Goal: Task Accomplishment & Management: Manage account settings

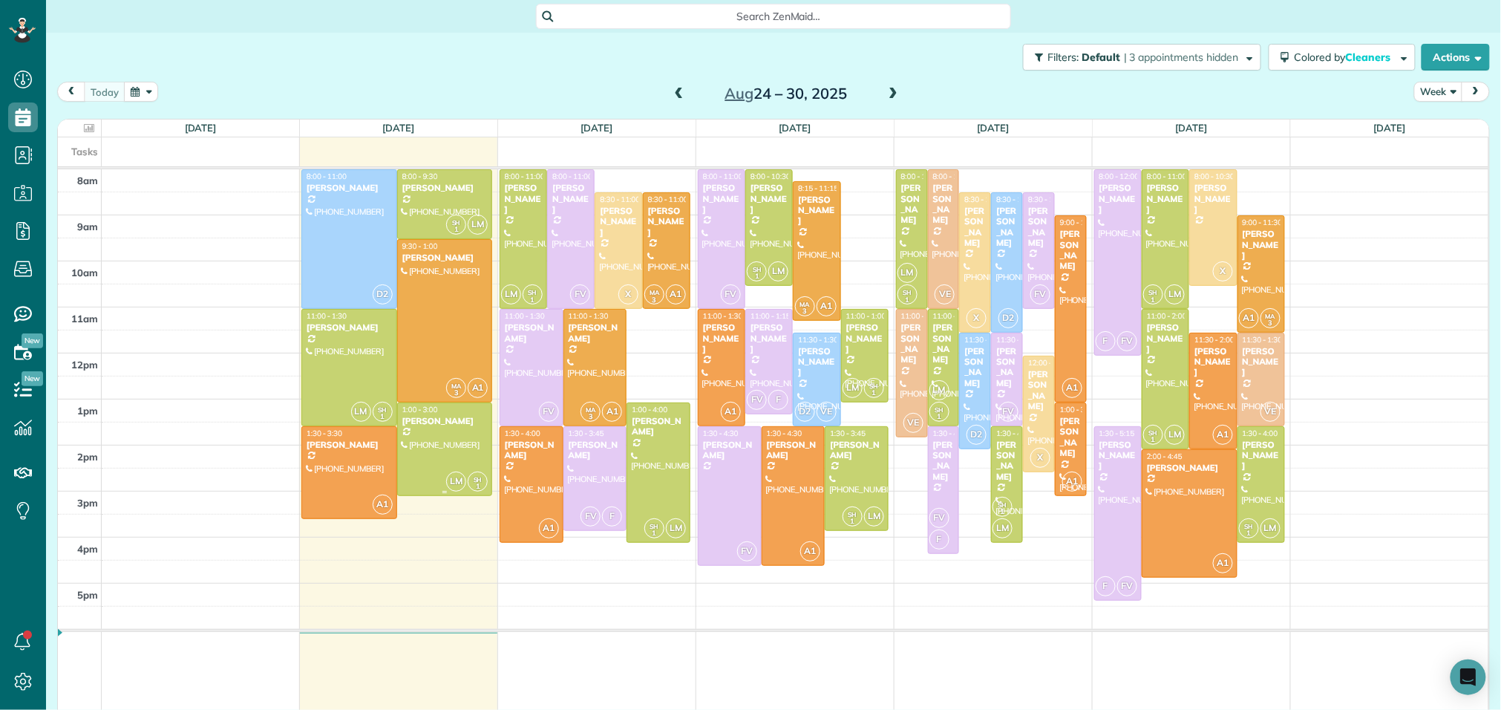
scroll to position [6, 6]
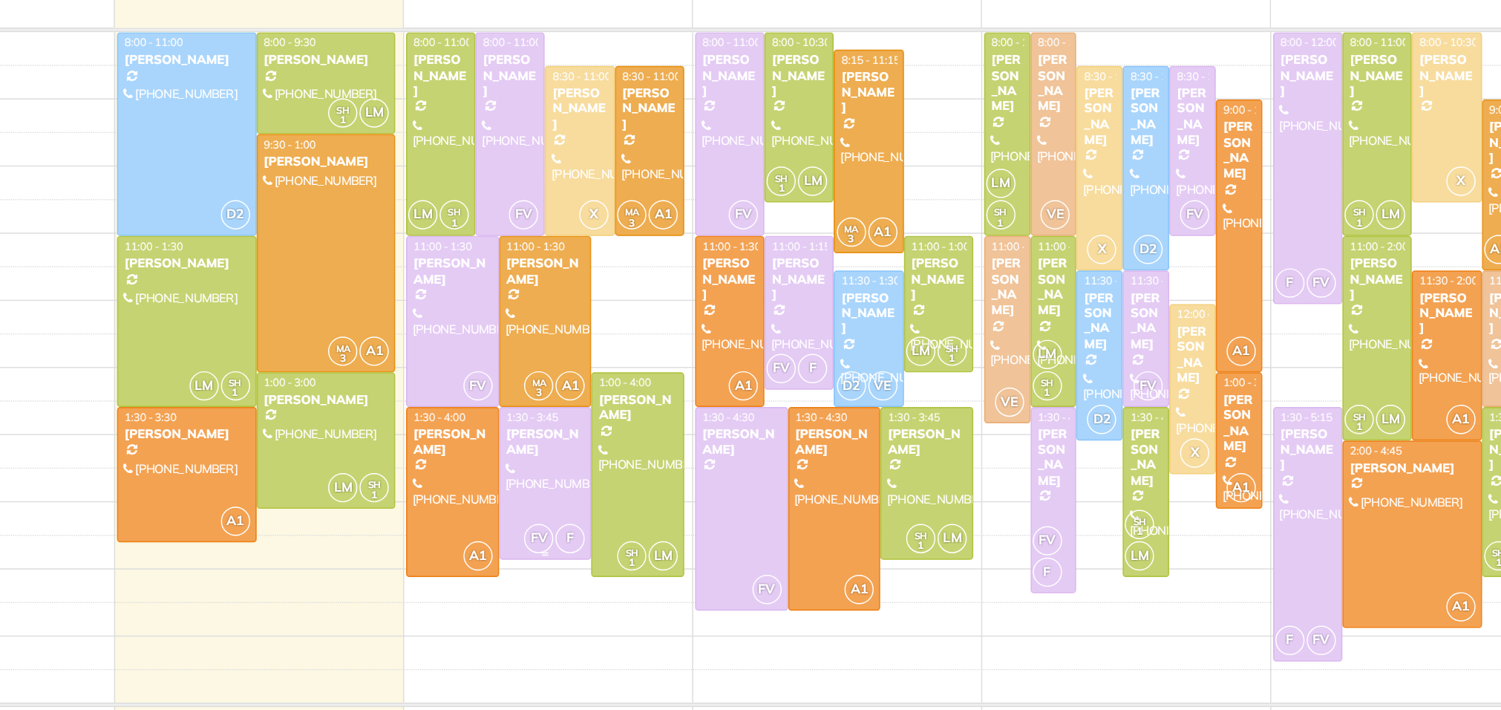
click at [599, 483] on div at bounding box center [595, 478] width 62 height 103
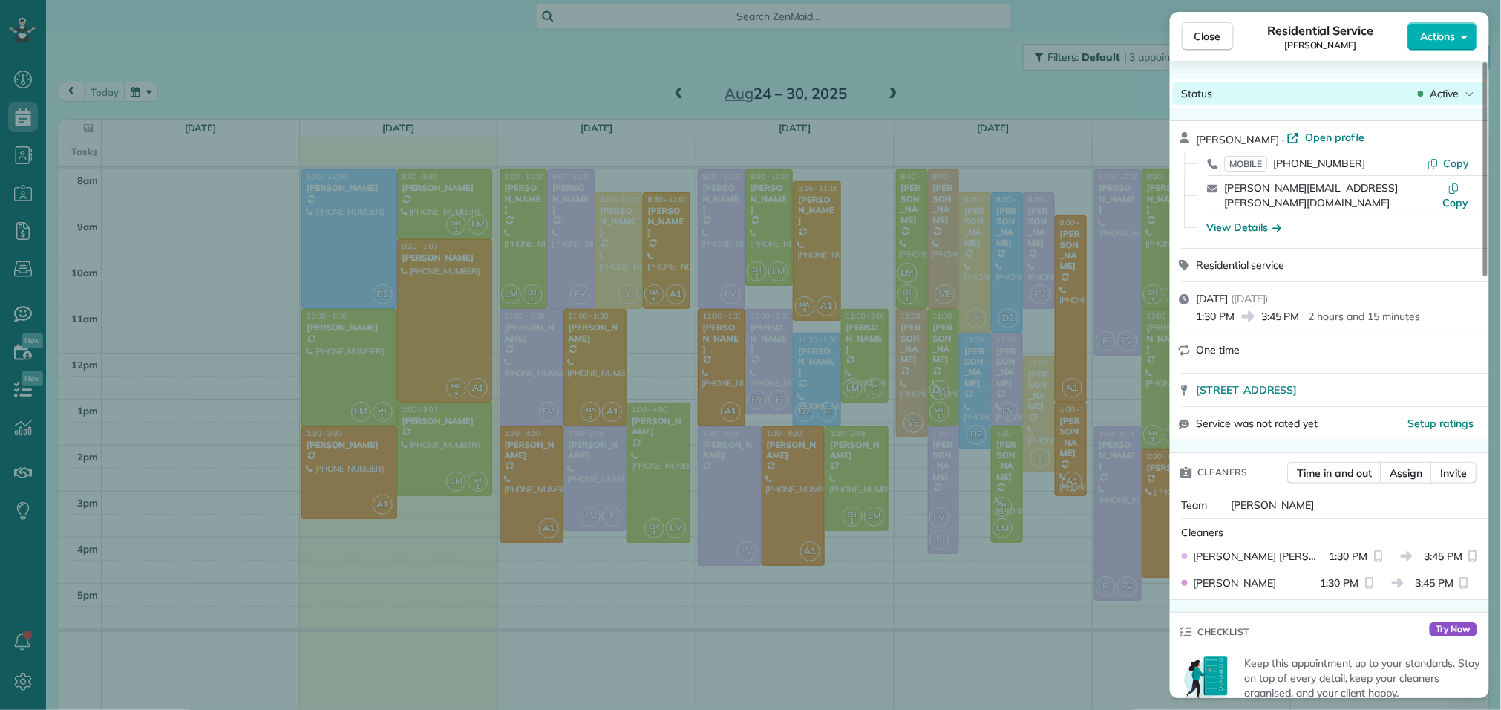
click at [1446, 94] on span "Active" at bounding box center [1445, 93] width 30 height 15
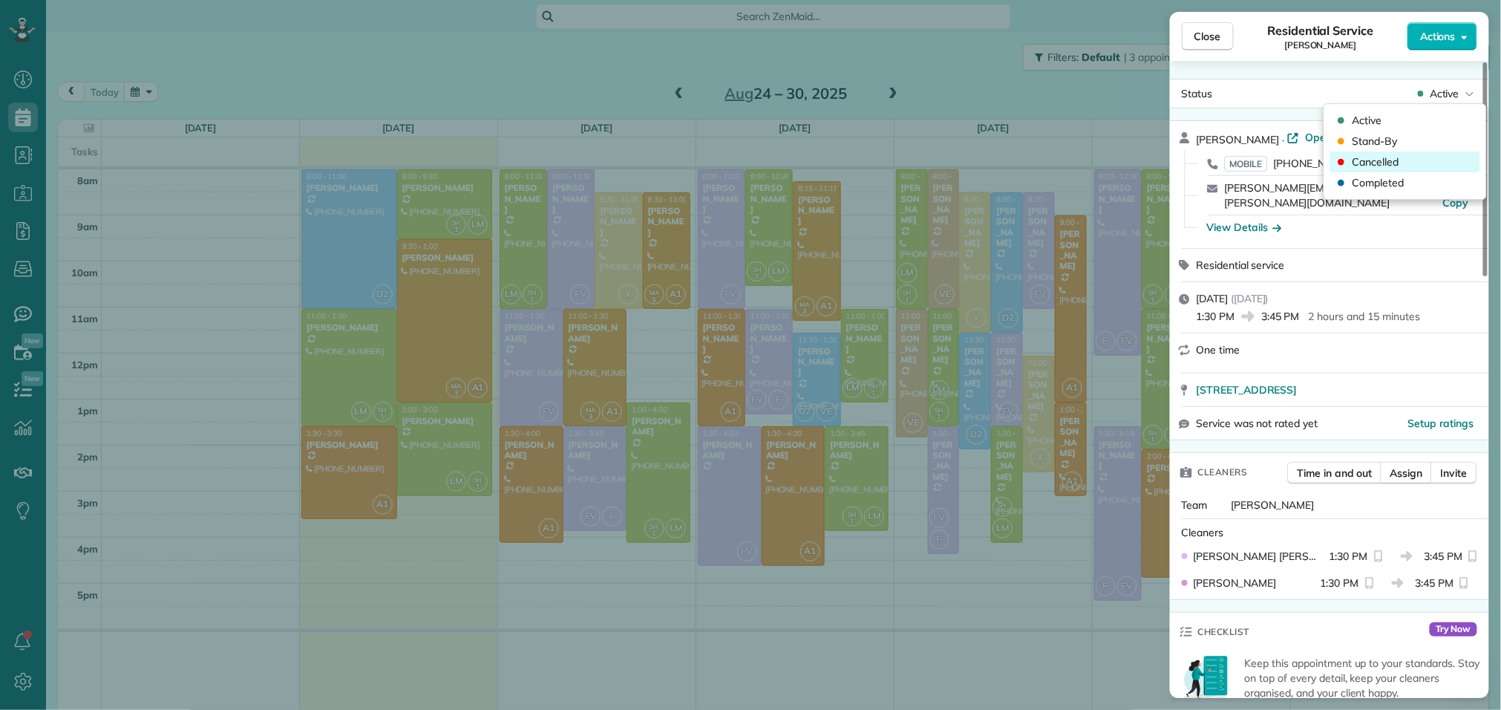
click at [1382, 165] on span "Cancelled" at bounding box center [1376, 161] width 47 height 15
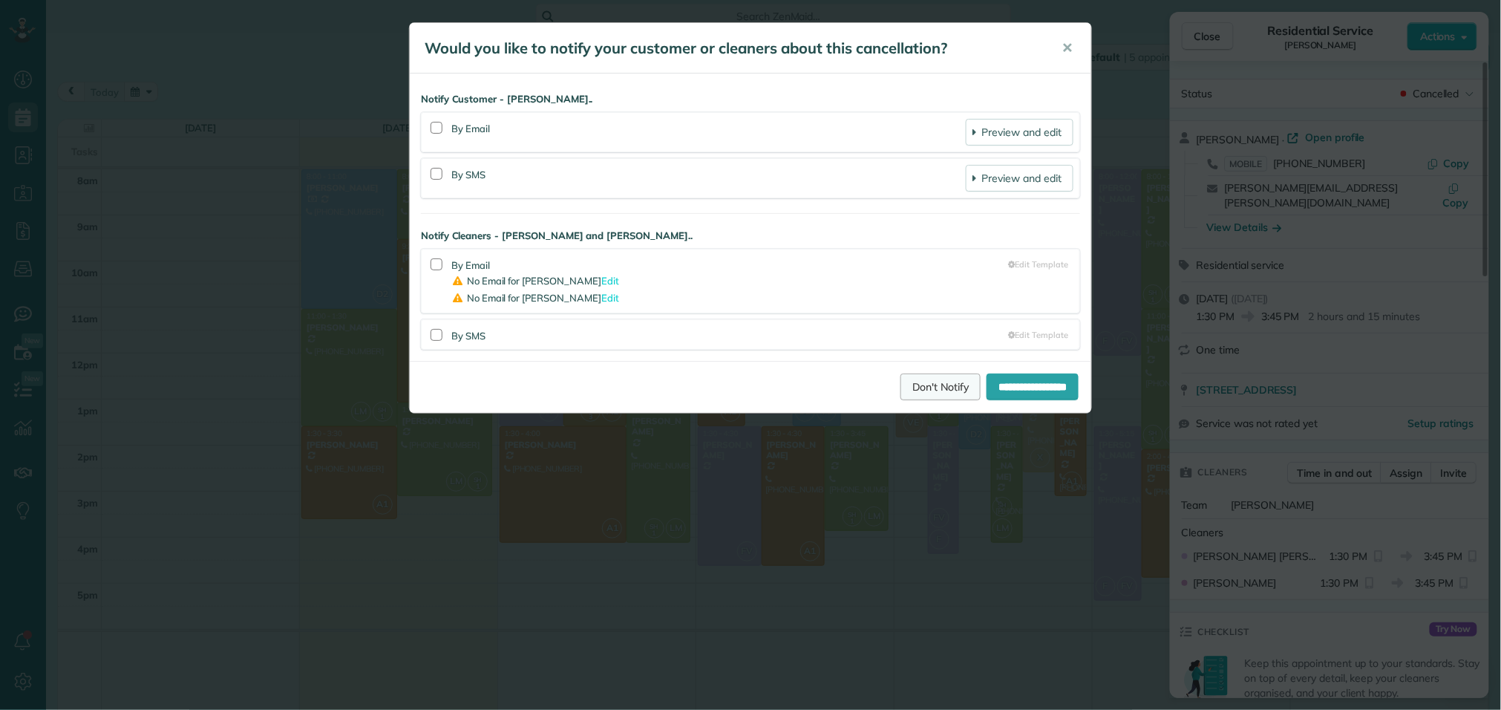
click at [912, 395] on link "Don't Notify" at bounding box center [941, 386] width 80 height 27
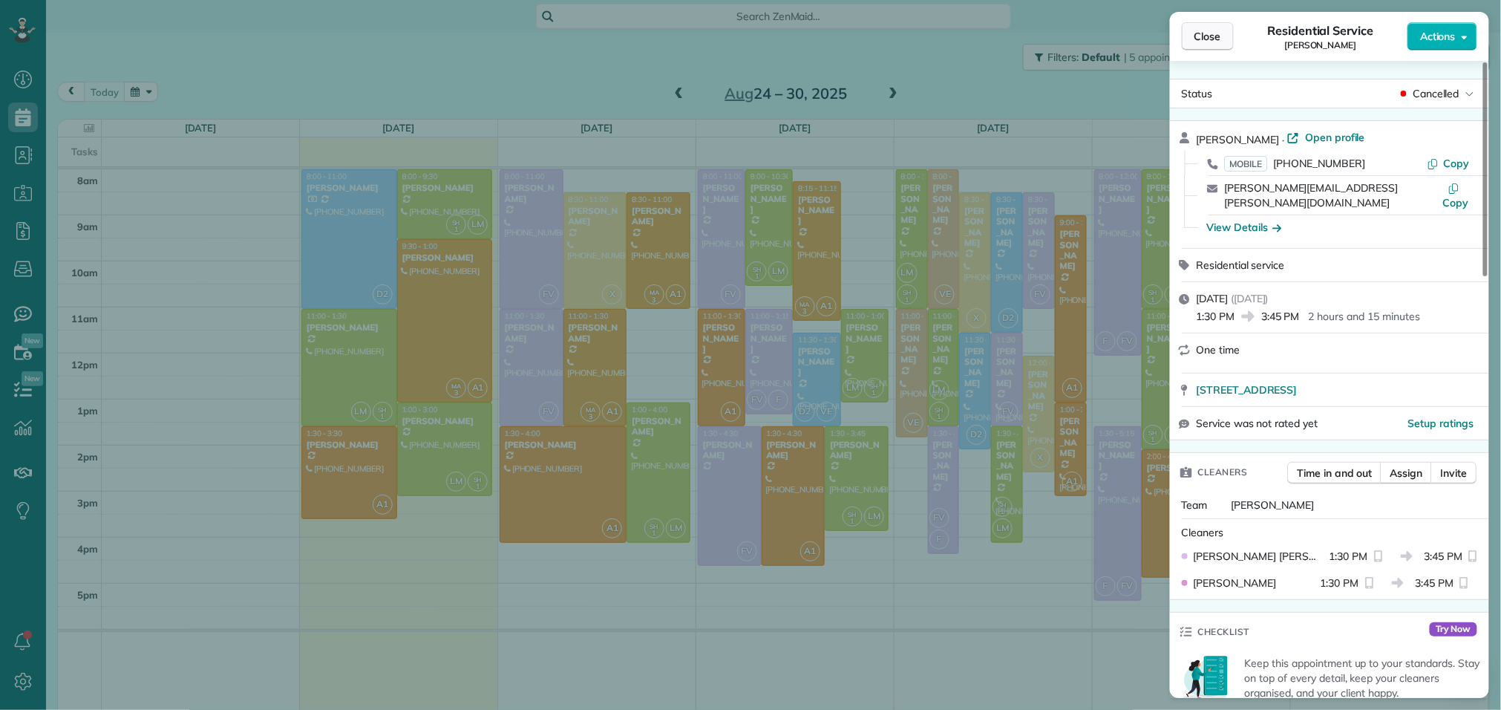
click at [1215, 39] on span "Close" at bounding box center [1207, 36] width 27 height 15
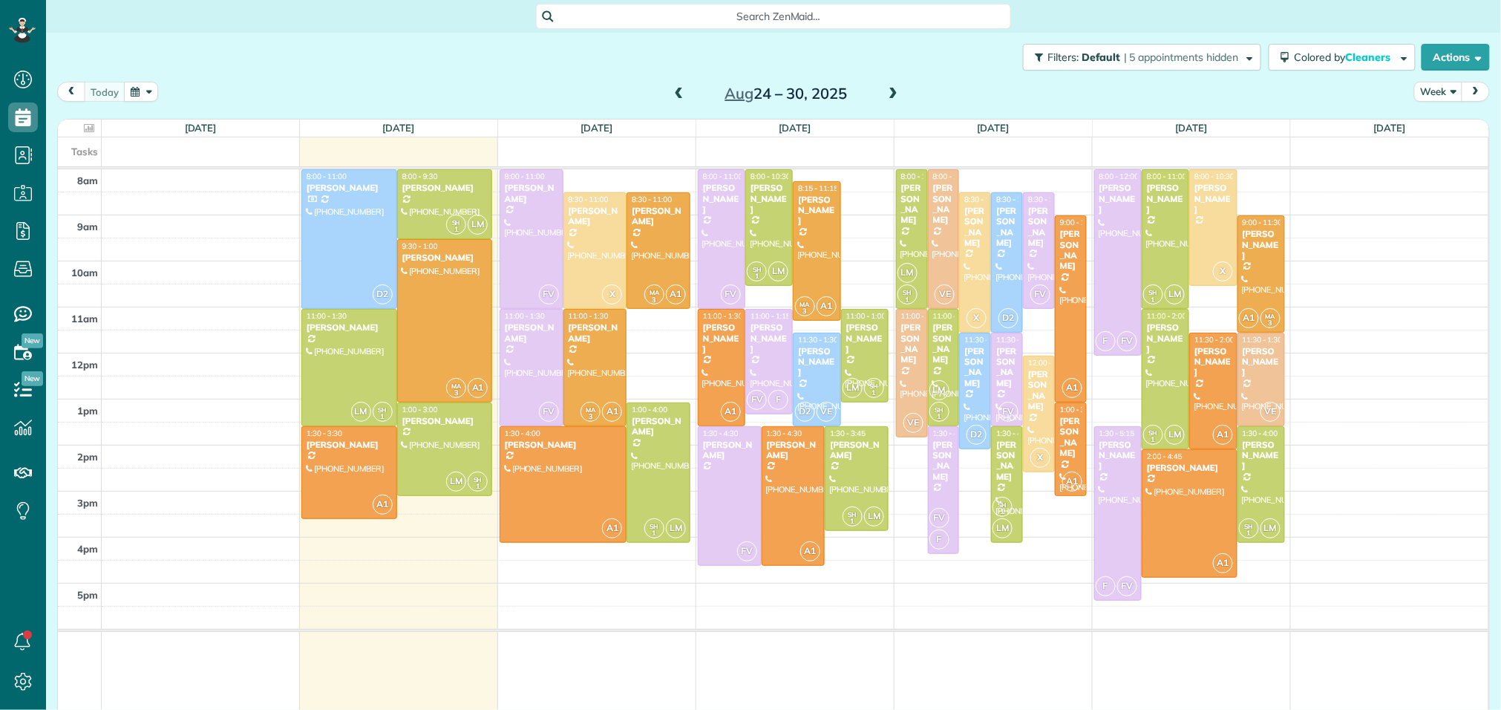
scroll to position [6, 6]
click at [817, 206] on div "[PERSON_NAME]" at bounding box center [816, 211] width 39 height 32
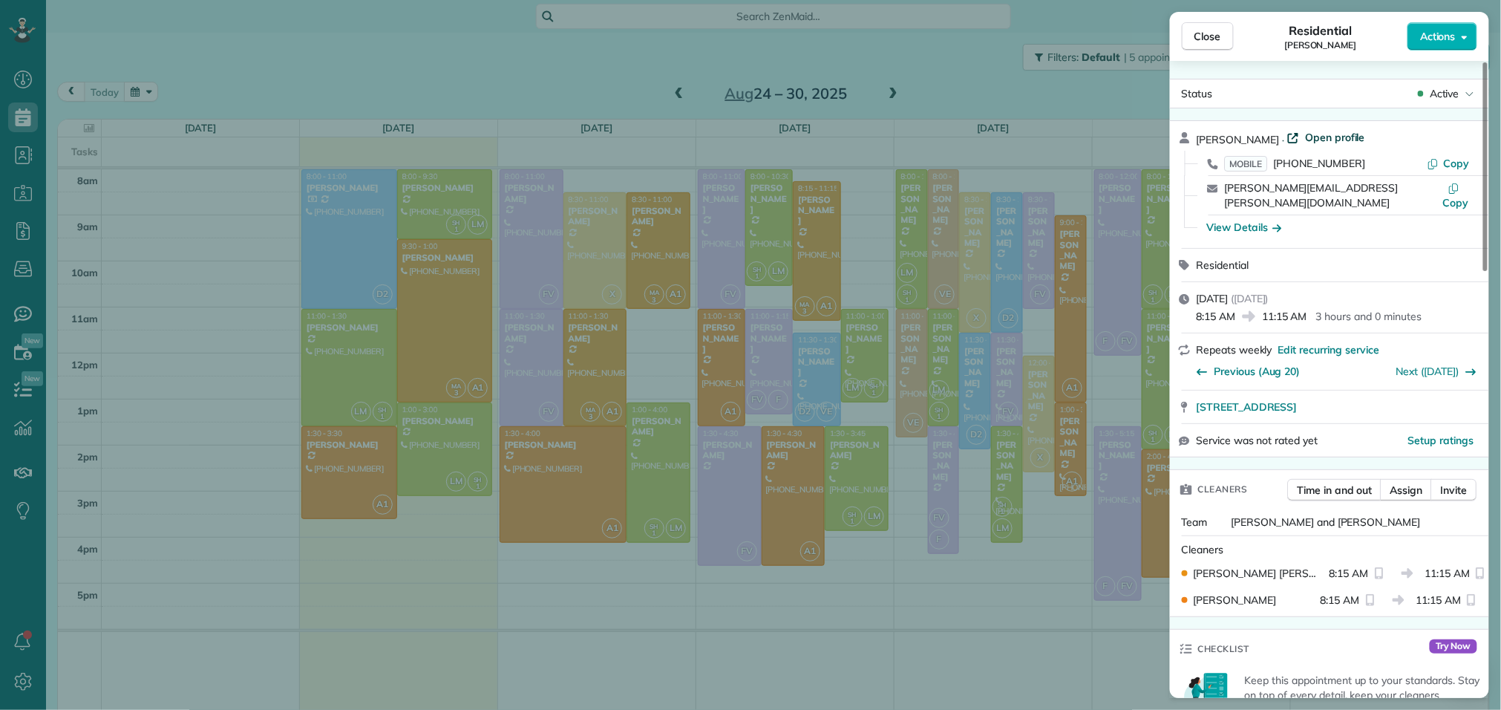
click at [1327, 140] on span "Open profile" at bounding box center [1335, 137] width 60 height 15
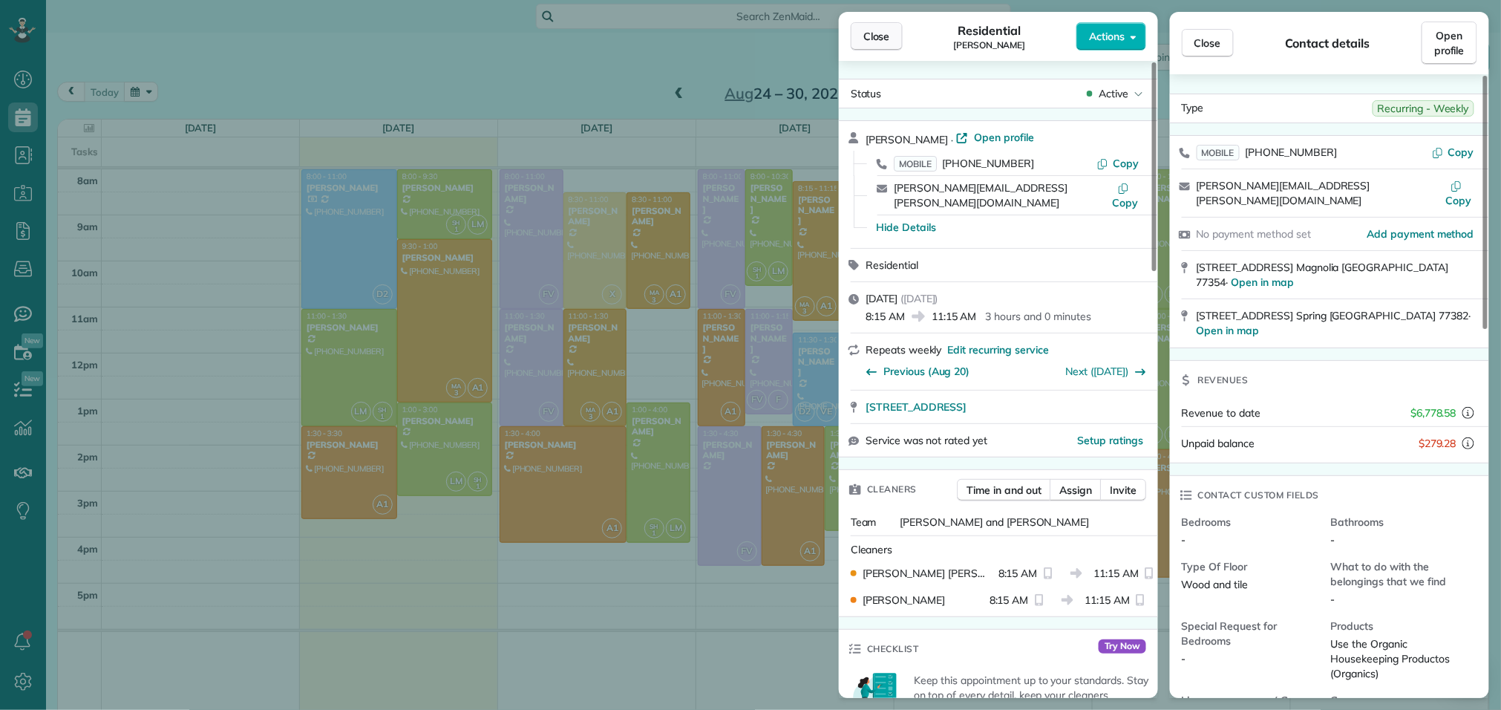
click at [875, 43] on span "Close" at bounding box center [876, 36] width 27 height 15
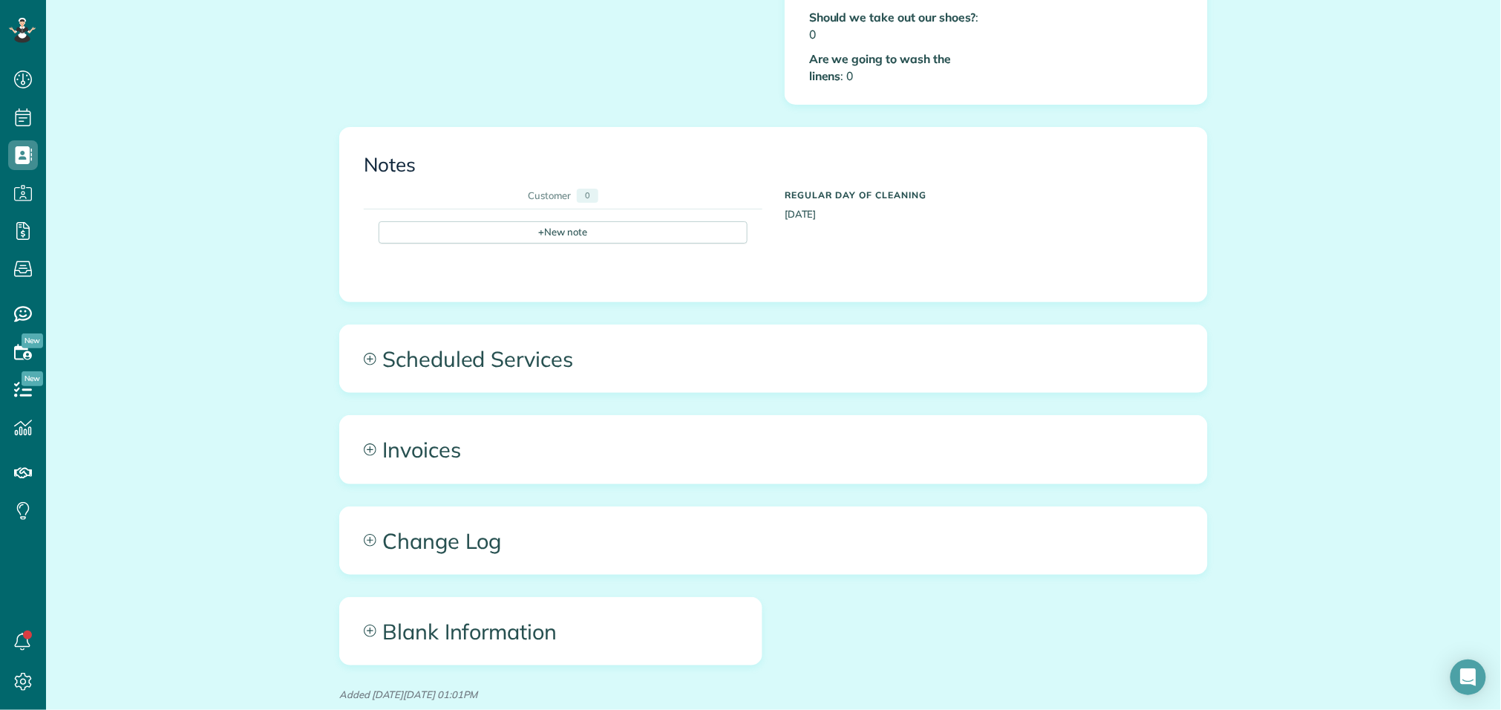
scroll to position [875, 0]
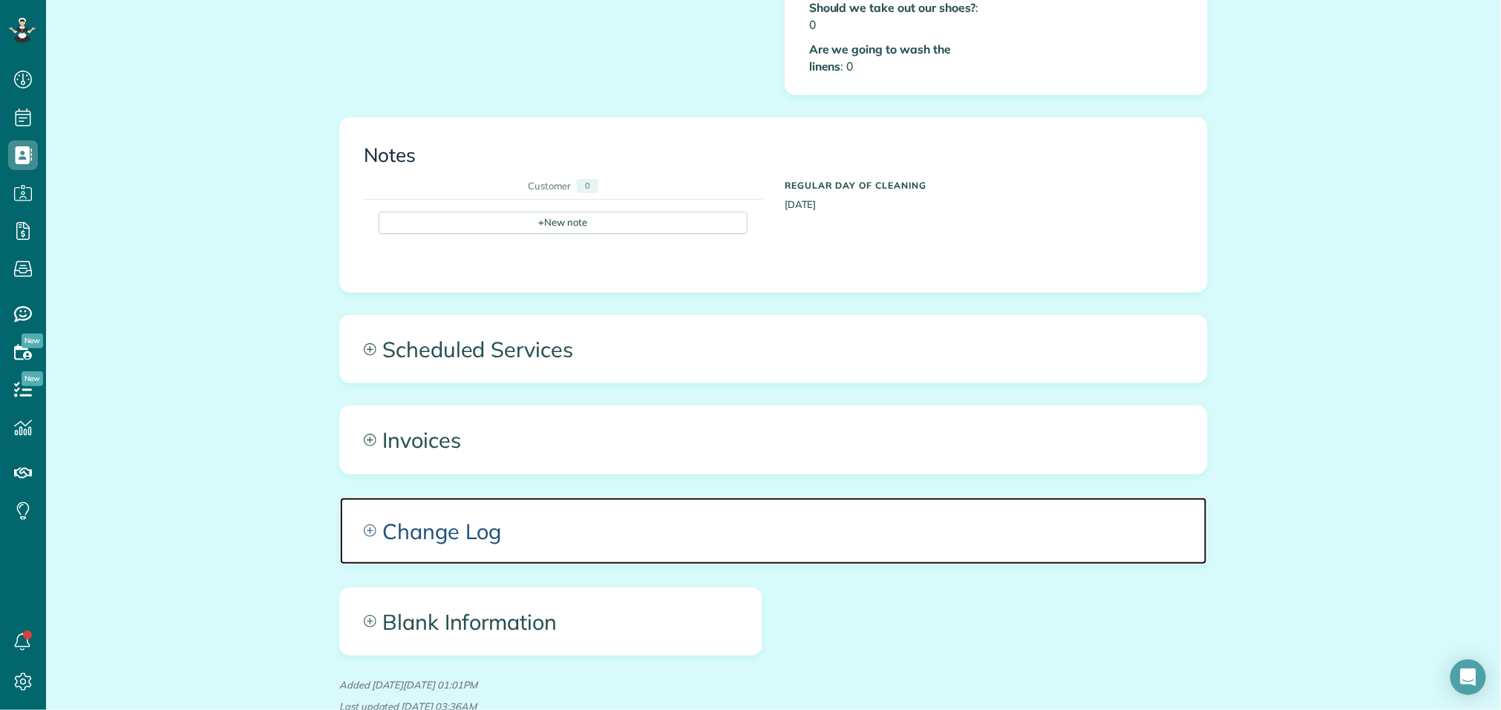
click at [522, 525] on span "Change Log" at bounding box center [773, 530] width 867 height 67
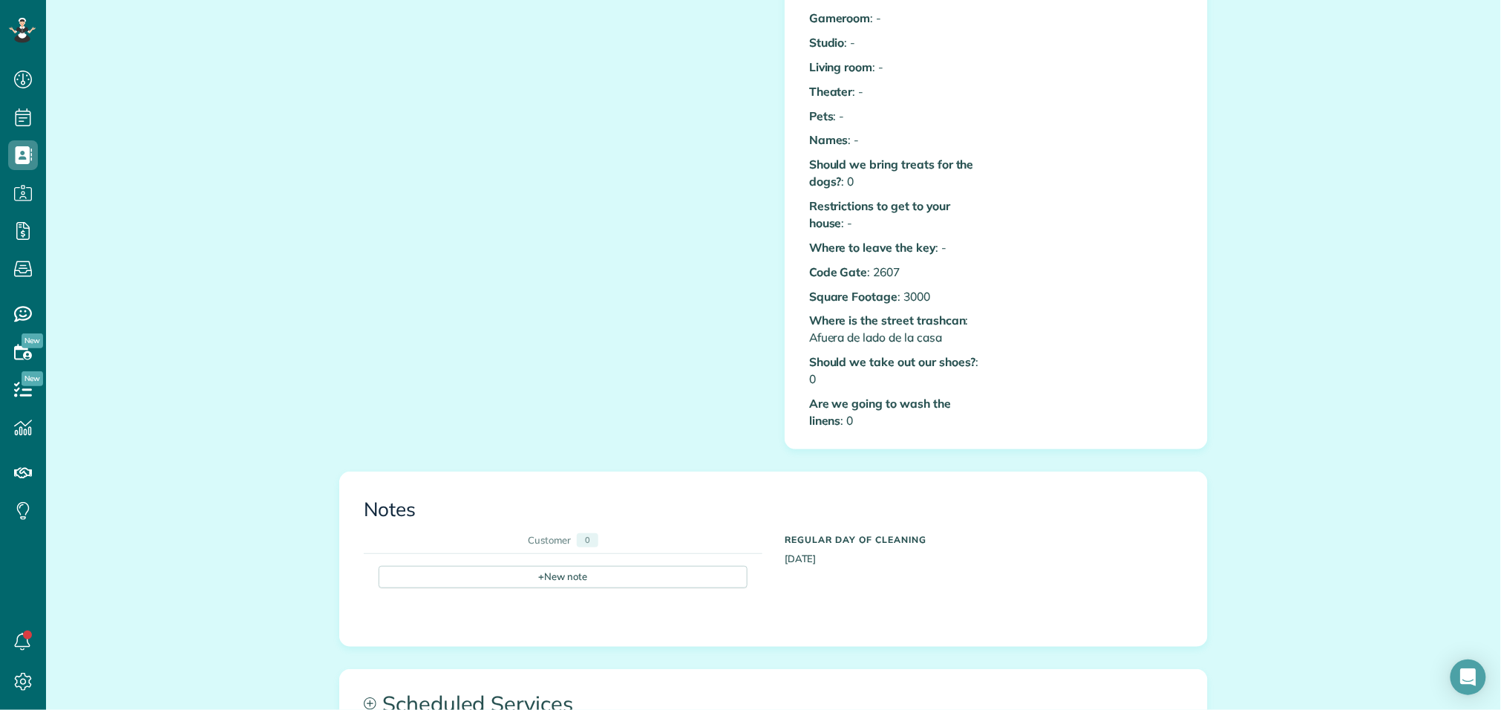
scroll to position [0, 0]
